Goal: Task Accomplishment & Management: Use online tool/utility

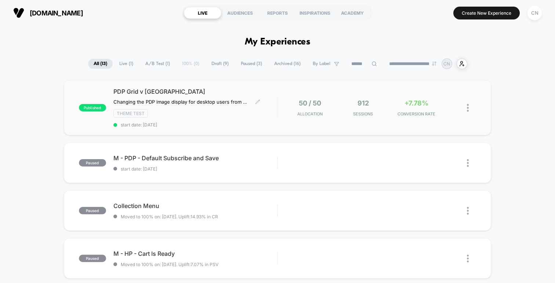
click at [150, 91] on span "PDP Grid v [GEOGRAPHIC_DATA]" at bounding box center [195, 91] width 164 height 7
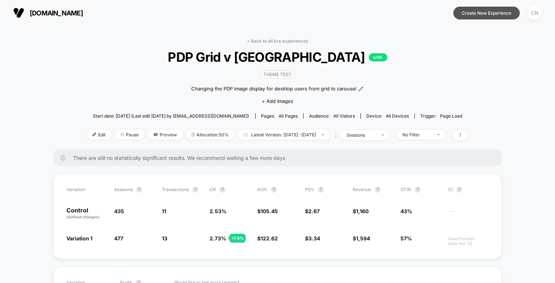
click at [470, 15] on button "Create New Experience" at bounding box center [486, 13] width 66 height 13
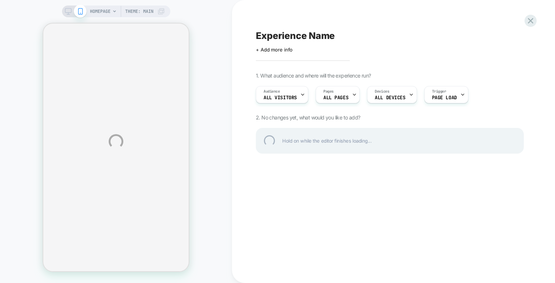
click at [103, 12] on div "HOMEPAGE Theme: MAIN Experience Name Click to edit experience details + Add mor…" at bounding box center [277, 141] width 555 height 283
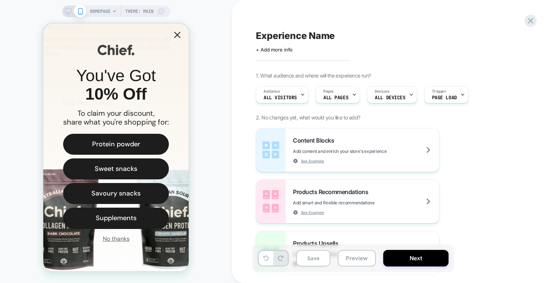
click at [106, 12] on span "HOMEPAGE" at bounding box center [100, 12] width 21 height 12
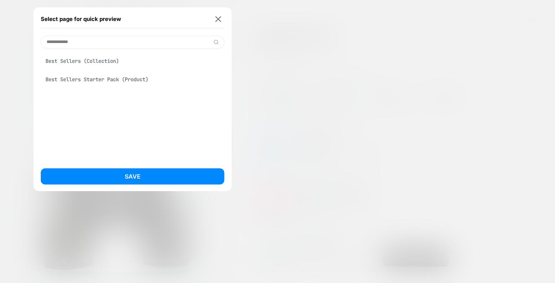
type input "**********"
click at [100, 79] on div "Best Sellers Starter Pack (Product)" at bounding box center [133, 79] width 184 height 14
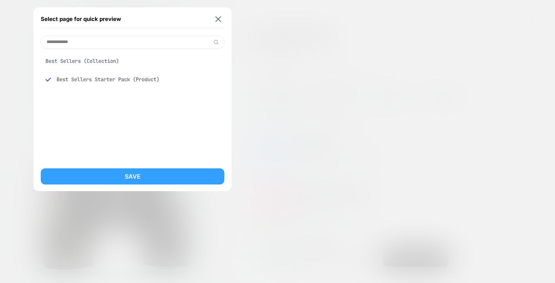
click at [129, 171] on button "Save" at bounding box center [133, 176] width 184 height 16
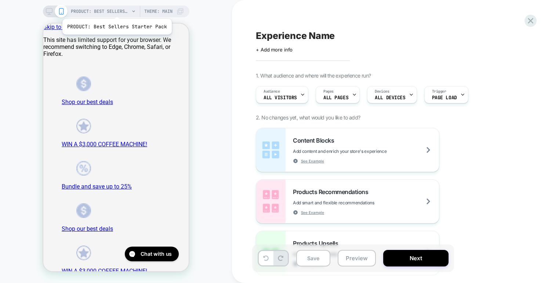
click at [112, 10] on span "PRODUCT: Best Sellers Starter Pack" at bounding box center [100, 12] width 59 height 12
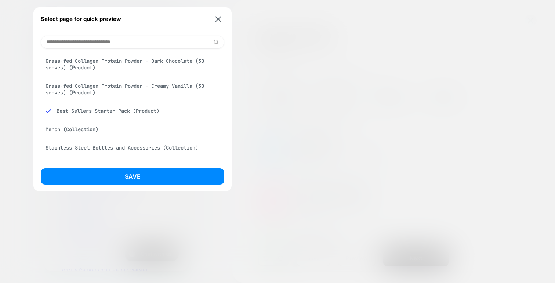
click at [324, 85] on div at bounding box center [277, 141] width 555 height 283
